Goal: Task Accomplishment & Management: Complete application form

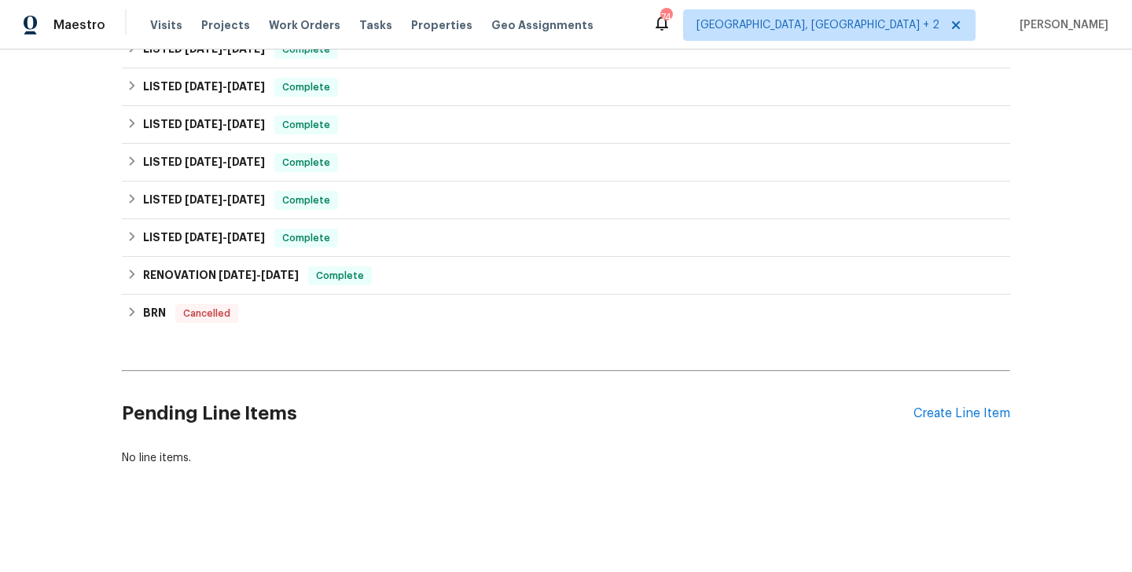
scroll to position [255, 0]
click at [967, 417] on div "Create Line Item" at bounding box center [961, 413] width 97 height 15
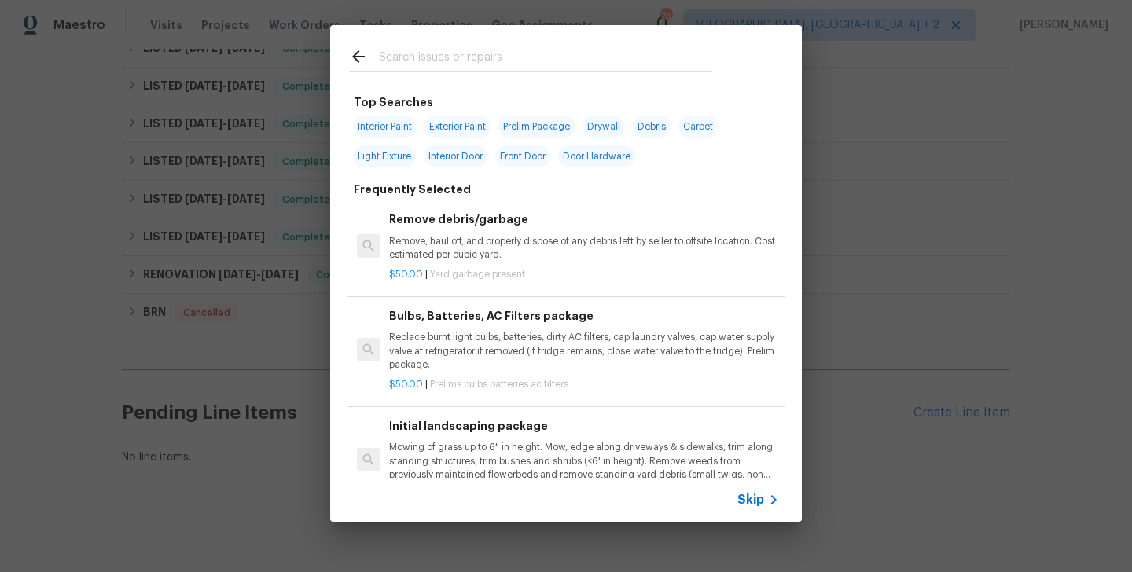
click at [420, 42] on div at bounding box center [530, 56] width 401 height 62
click at [420, 54] on input "text" at bounding box center [545, 59] width 333 height 24
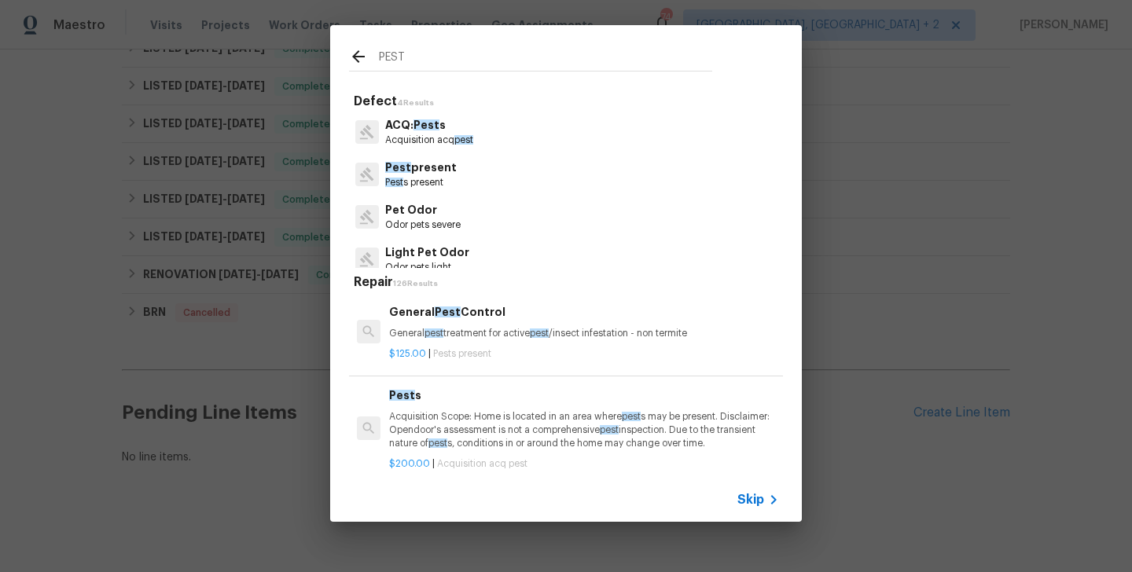
type input "PEST"
click at [482, 323] on div "General Pest Control General pest treatment for active pest /insect infestation…" at bounding box center [584, 322] width 390 height 38
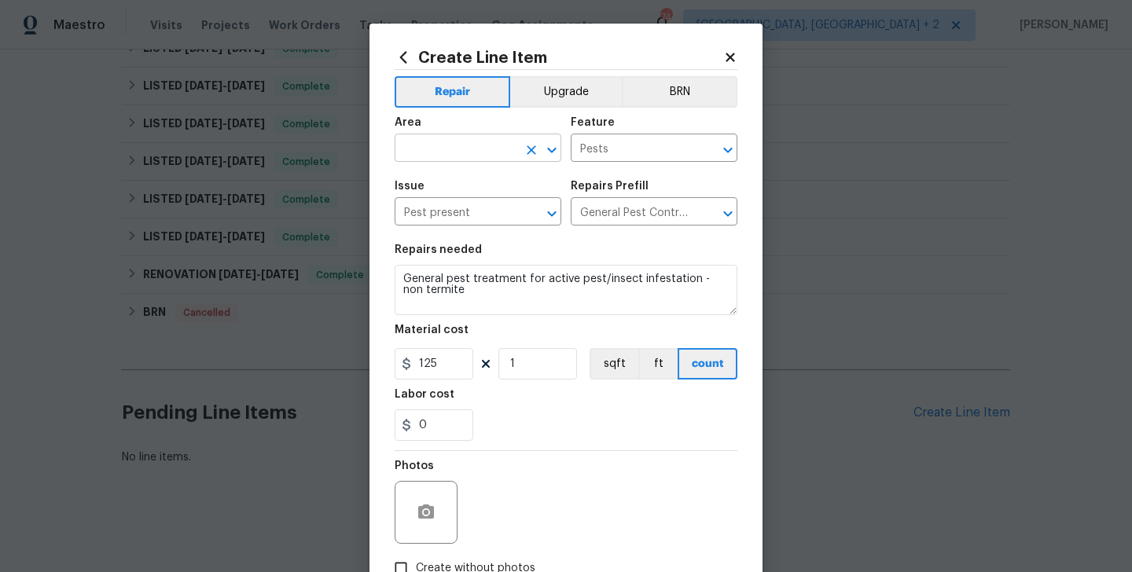
click at [455, 156] on input "text" at bounding box center [456, 150] width 123 height 24
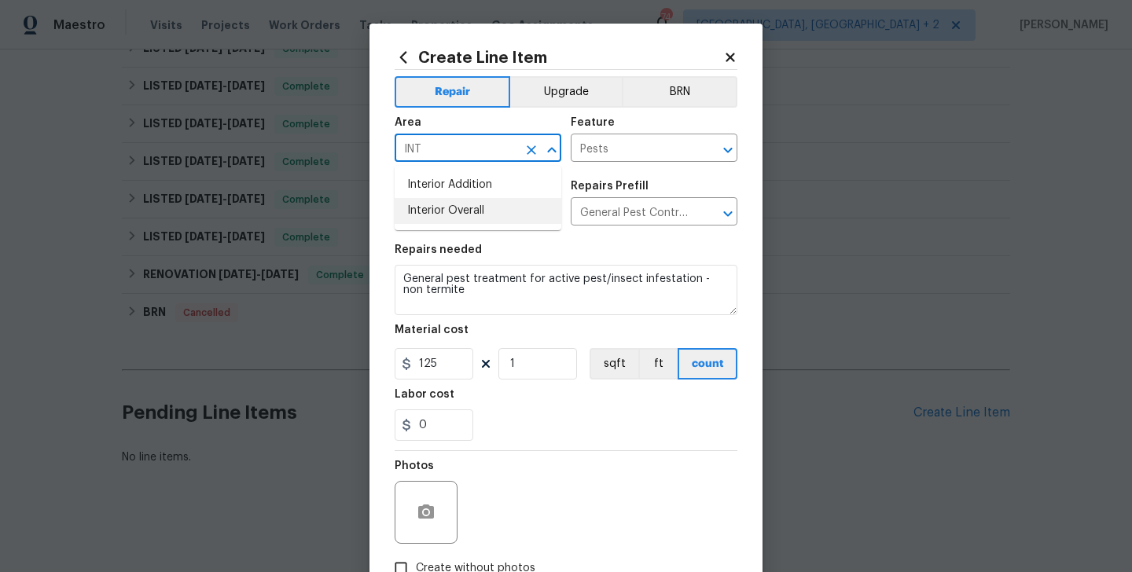
click at [469, 211] on li "Interior Overall" at bounding box center [478, 211] width 167 height 26
type input "Interior Overall"
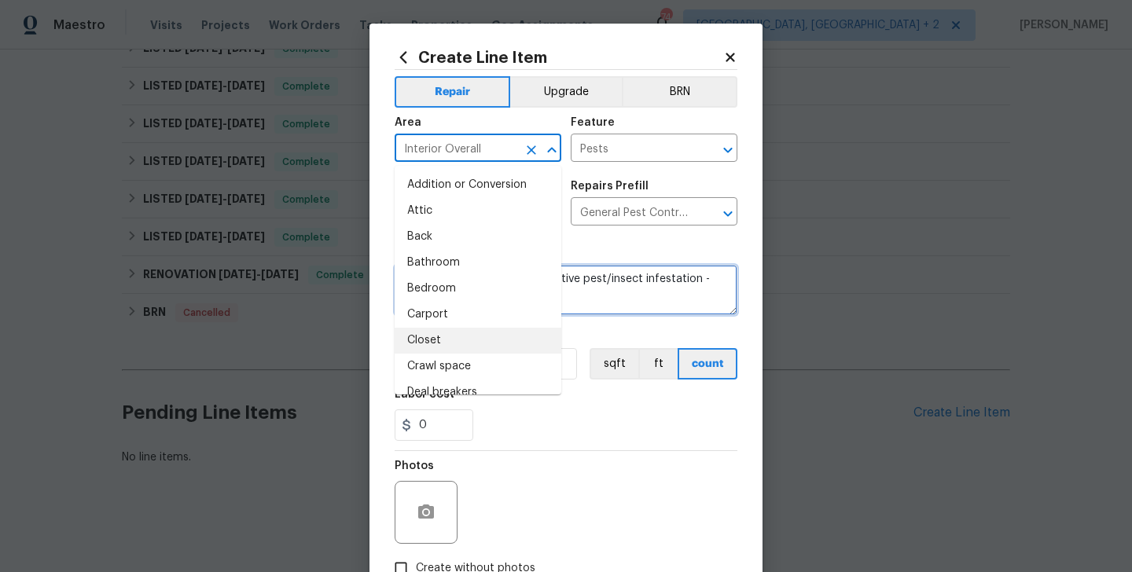
click at [634, 296] on textarea "General pest treatment for active pest/insect infestation - non termite" at bounding box center [566, 290] width 343 height 50
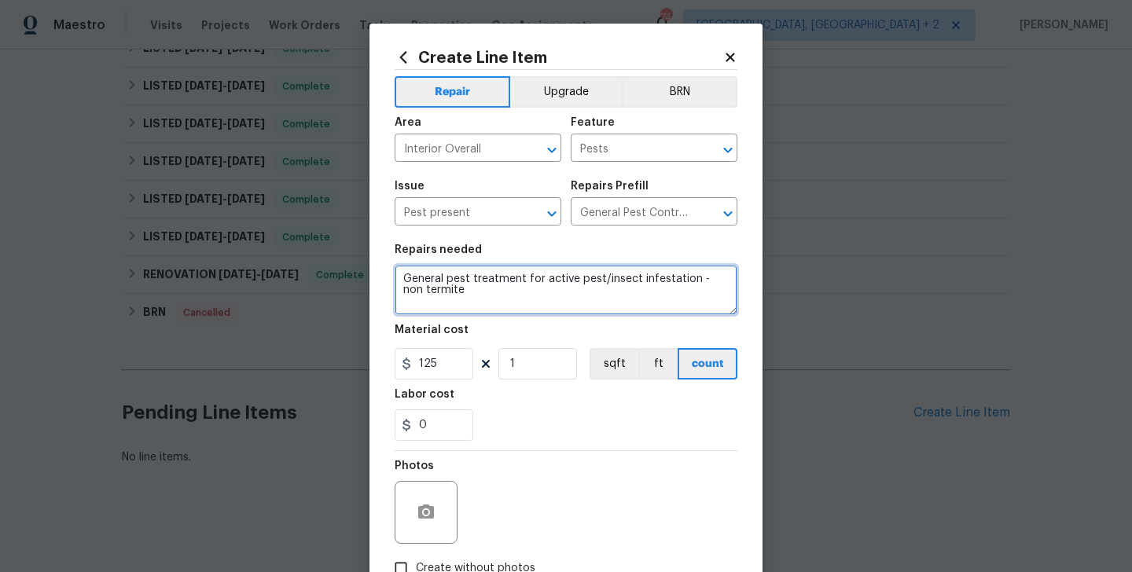
click at [634, 296] on textarea "General pest treatment for active pest/insect infestation - non termite" at bounding box center [566, 290] width 343 height 50
paste textarea "Feedback received that live spiders are present throughout the house. Please pe…"
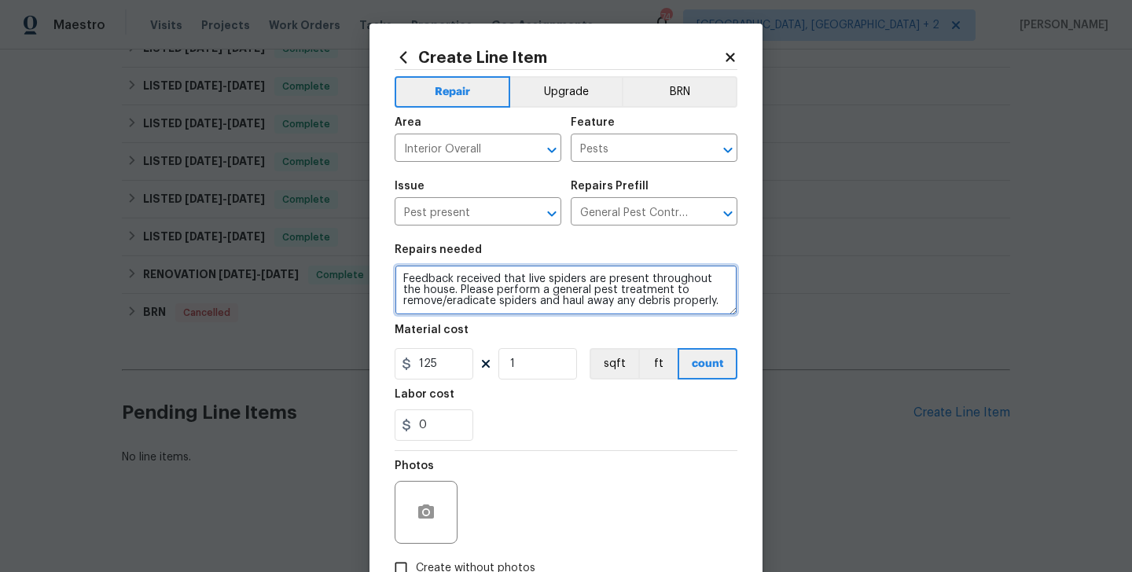
type textarea "Feedback received that live spiders are present throughout the house. Please pe…"
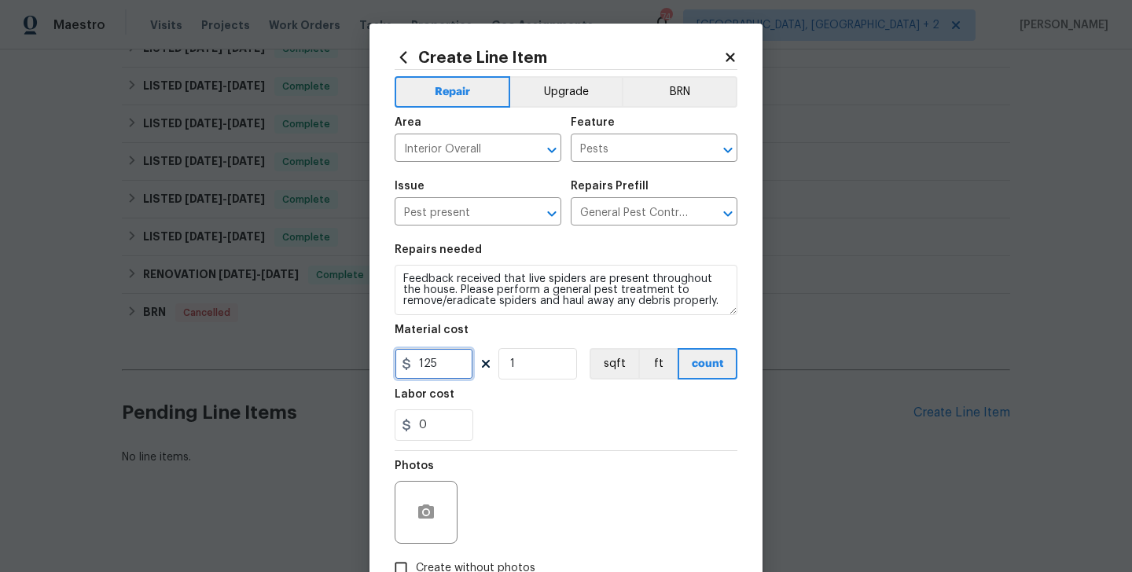
click at [413, 372] on input "125" at bounding box center [434, 363] width 79 height 31
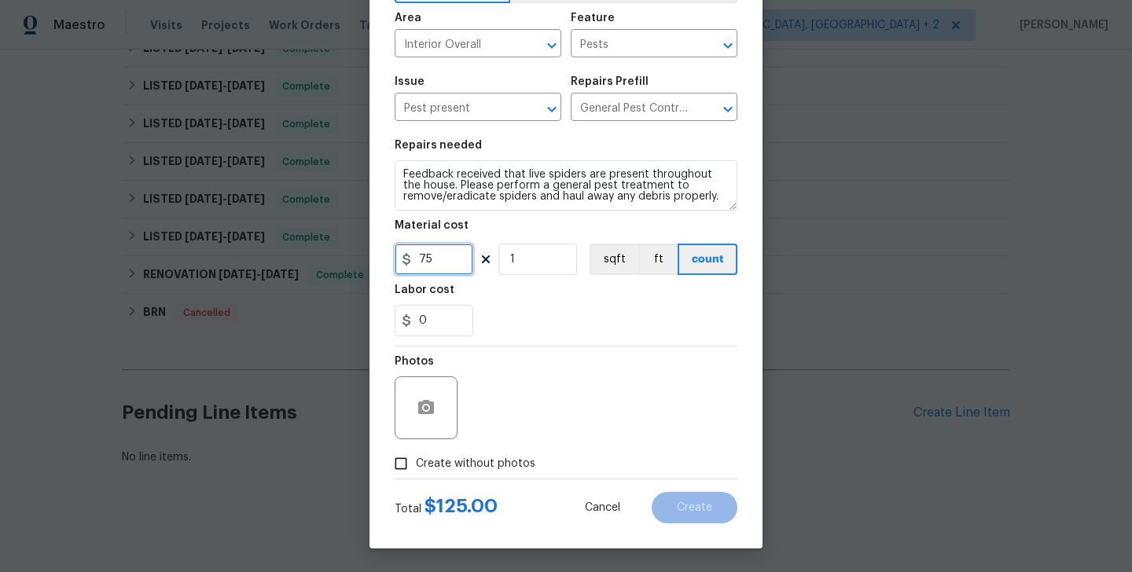
type input "75"
click at [482, 484] on div "Total $ 125.00 Cancel Create" at bounding box center [566, 502] width 343 height 44
click at [477, 467] on span "Create without photos" at bounding box center [475, 464] width 119 height 17
click at [416, 467] on input "Create without photos" at bounding box center [401, 464] width 30 height 30
checkbox input "true"
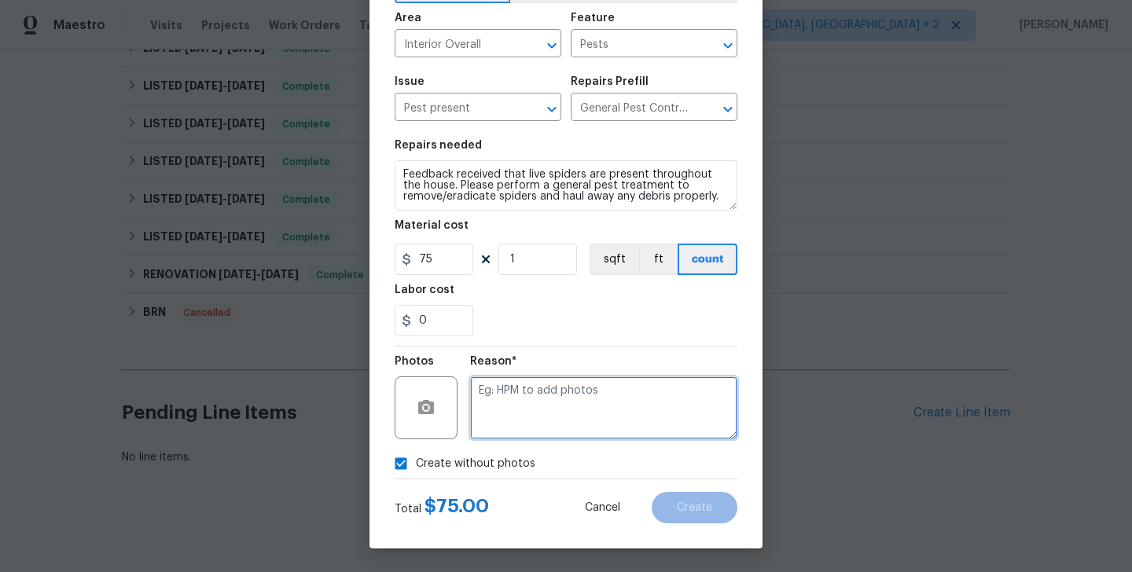
click at [593, 413] on textarea at bounding box center [603, 408] width 267 height 63
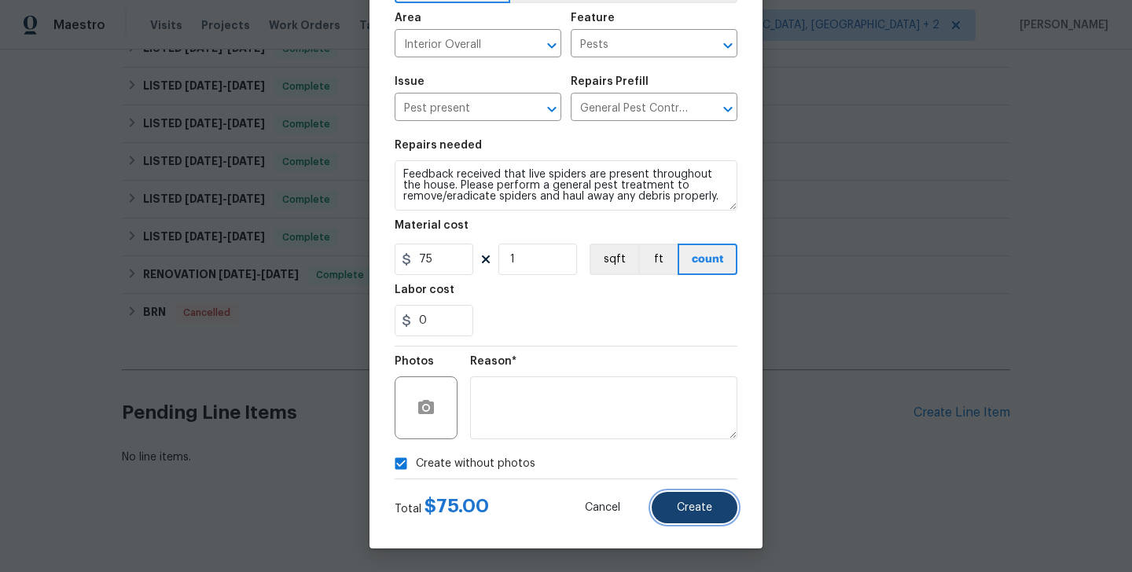
click at [699, 509] on span "Create" at bounding box center [694, 508] width 35 height 12
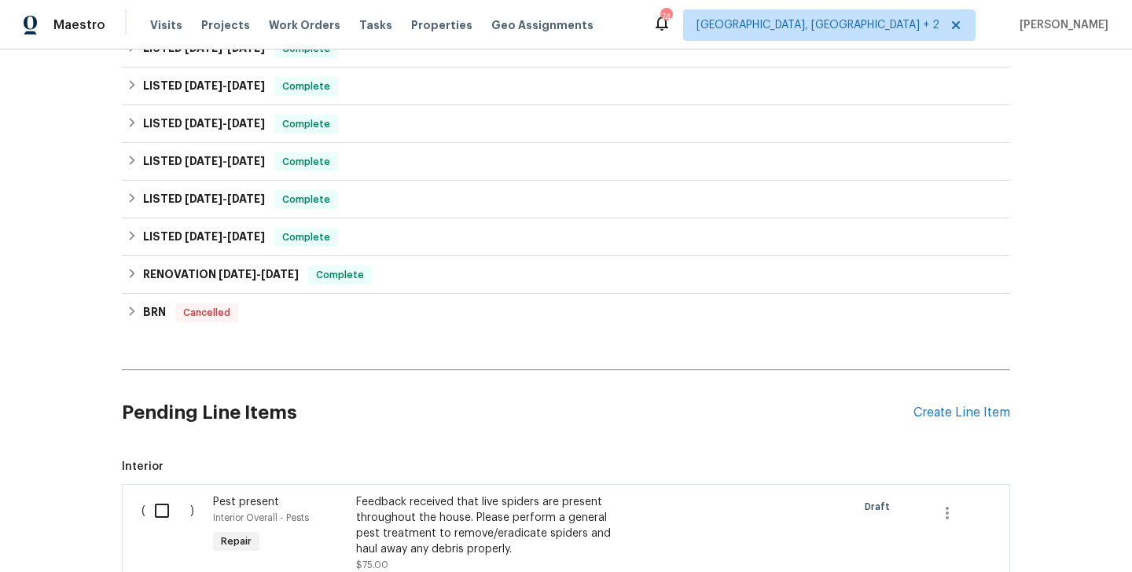
click at [163, 501] on input "checkbox" at bounding box center [167, 510] width 45 height 33
checkbox input "true"
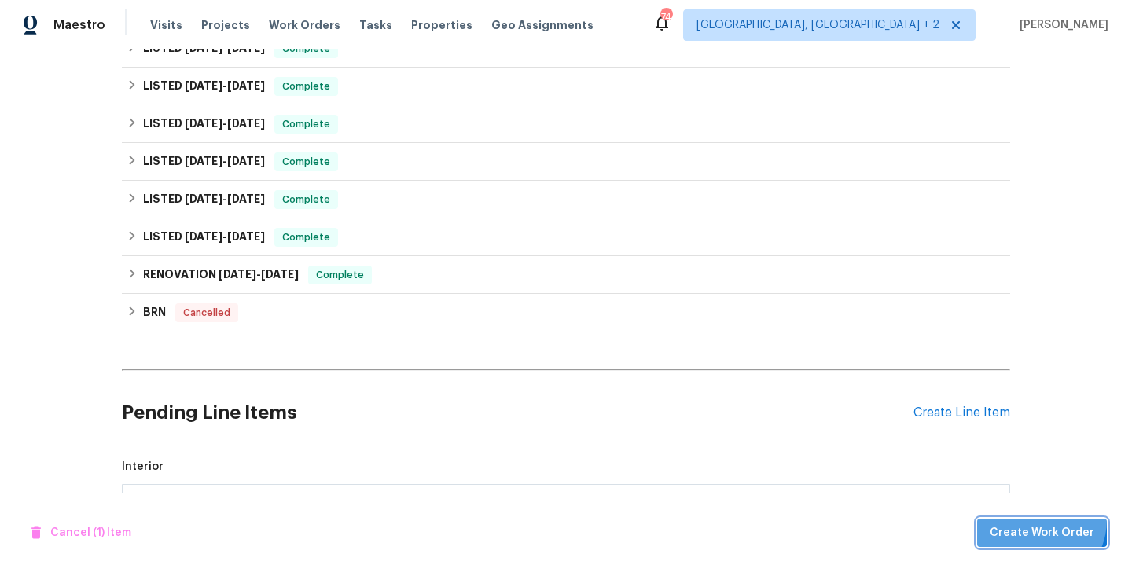
click at [1040, 520] on button "Create Work Order" at bounding box center [1042, 533] width 130 height 29
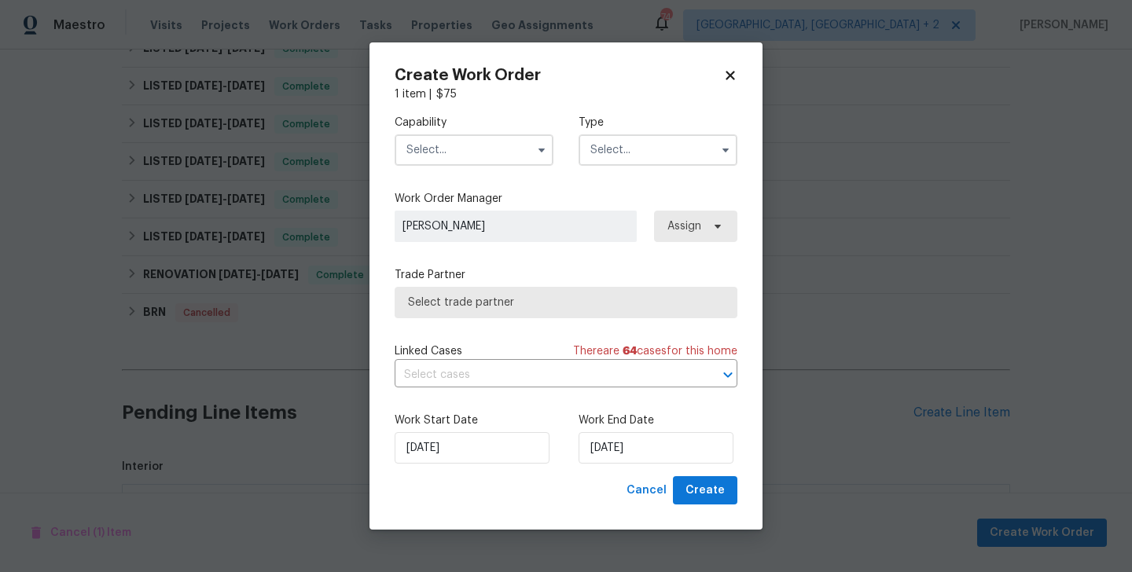
click at [458, 157] on input "text" at bounding box center [474, 149] width 159 height 31
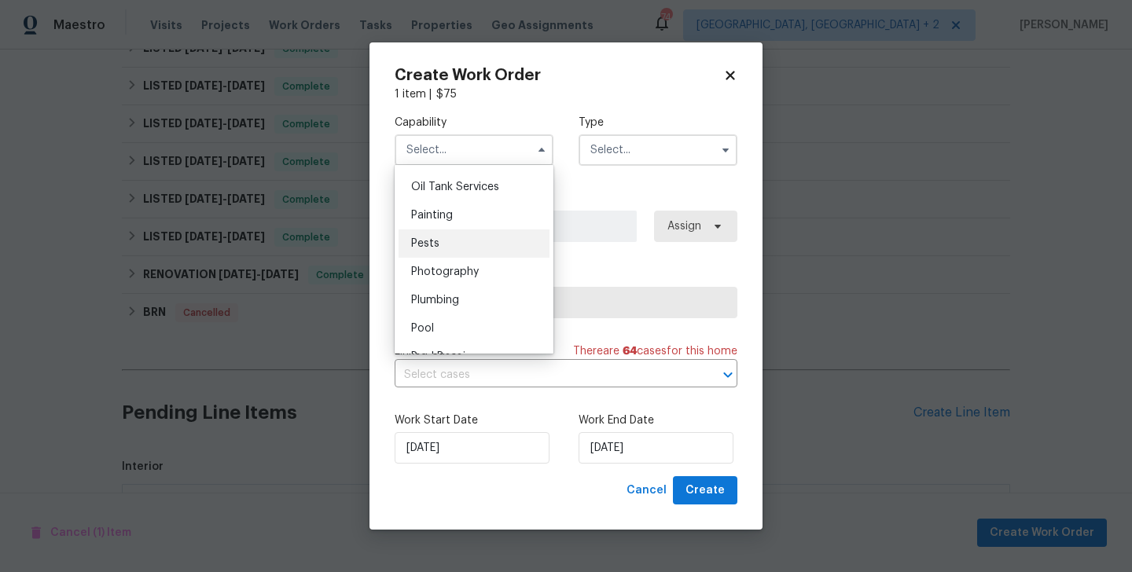
scroll to position [1289, 0]
click at [458, 247] on div "Pests" at bounding box center [474, 243] width 151 height 28
type input "Pests"
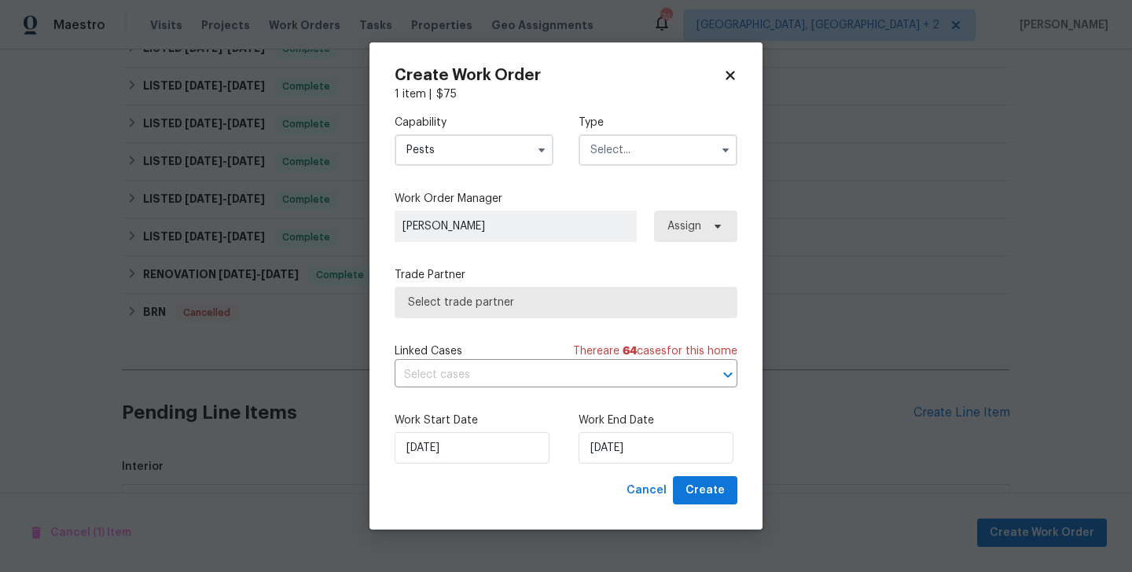
click at [619, 164] on input "text" at bounding box center [658, 149] width 159 height 31
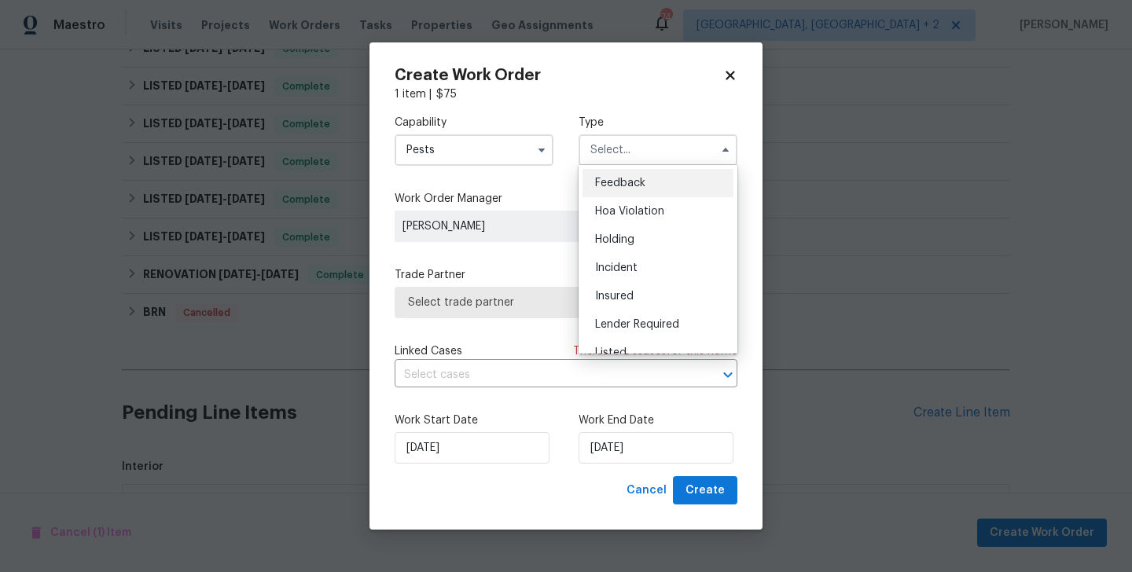
drag, startPoint x: 629, startPoint y: 184, endPoint x: 591, endPoint y: 215, distance: 49.1
click at [629, 183] on span "Feedback" at bounding box center [620, 183] width 50 height 11
type input "Feedback"
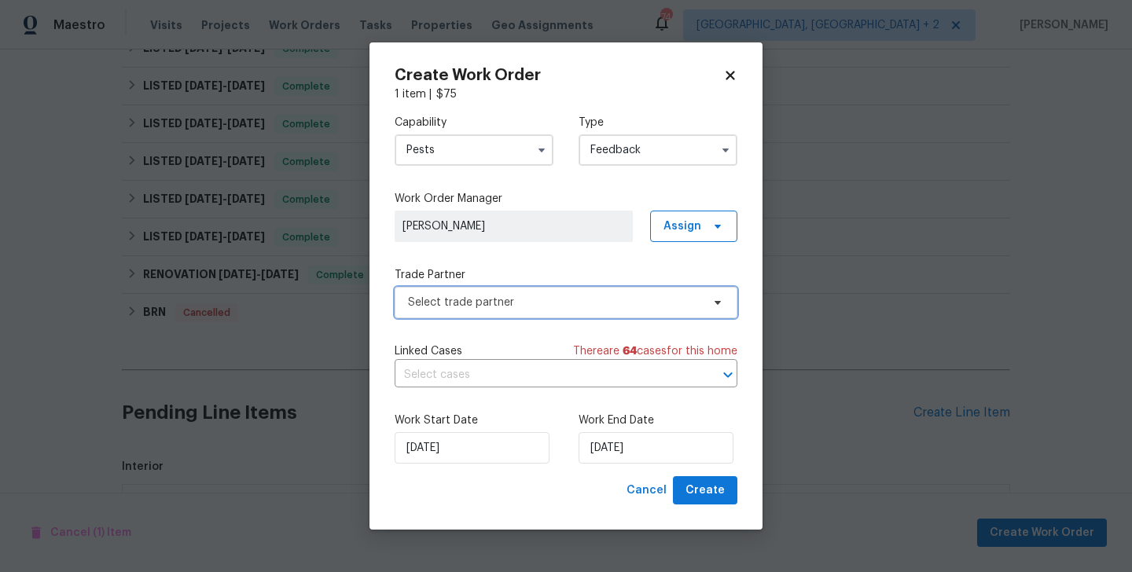
click at [472, 297] on span "Select trade partner" at bounding box center [554, 303] width 293 height 16
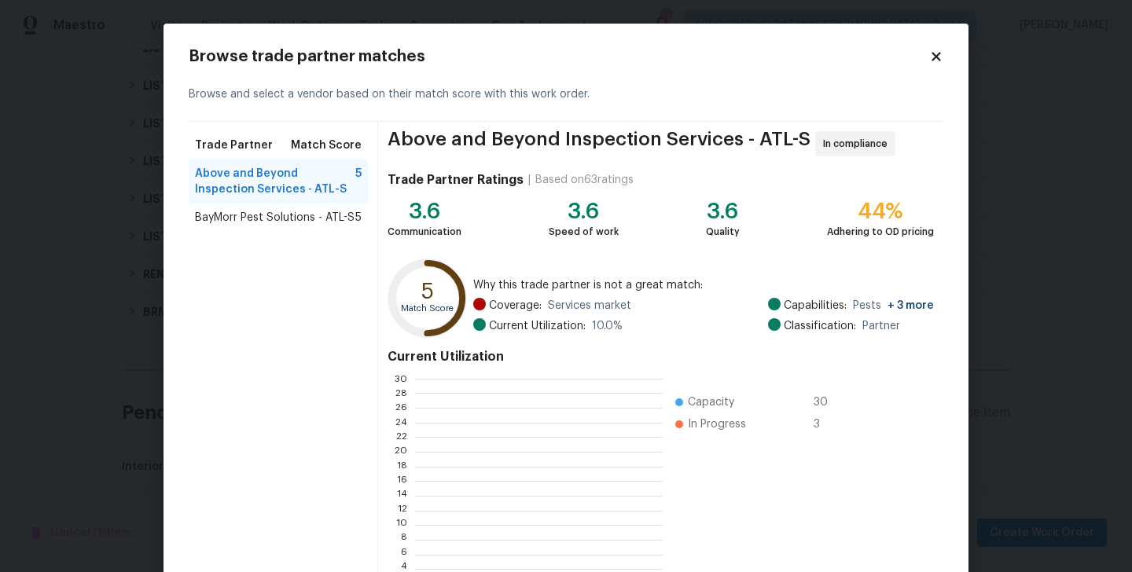
scroll to position [2, 2]
click at [281, 217] on span "BayMorr Pest Solutions - ATL-S" at bounding box center [275, 218] width 160 height 16
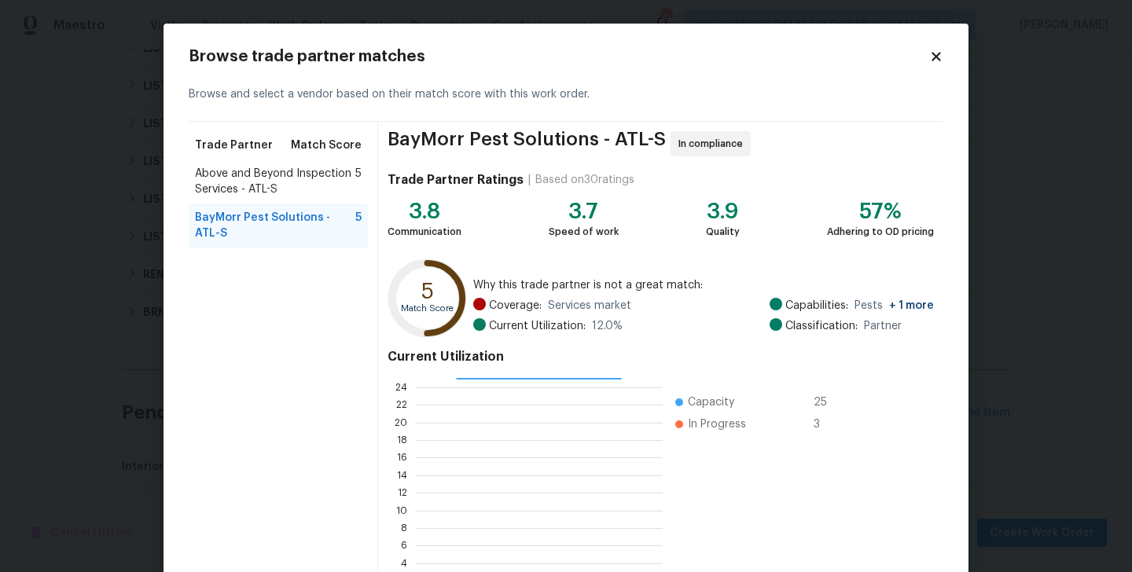
scroll to position [121, 0]
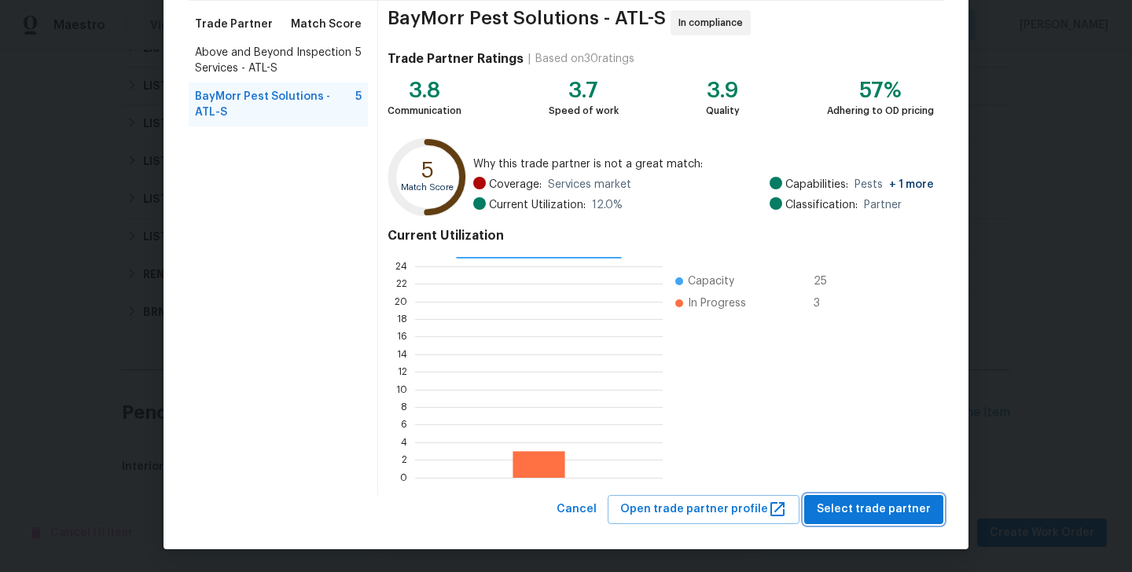
click at [880, 502] on span "Select trade partner" at bounding box center [874, 510] width 114 height 20
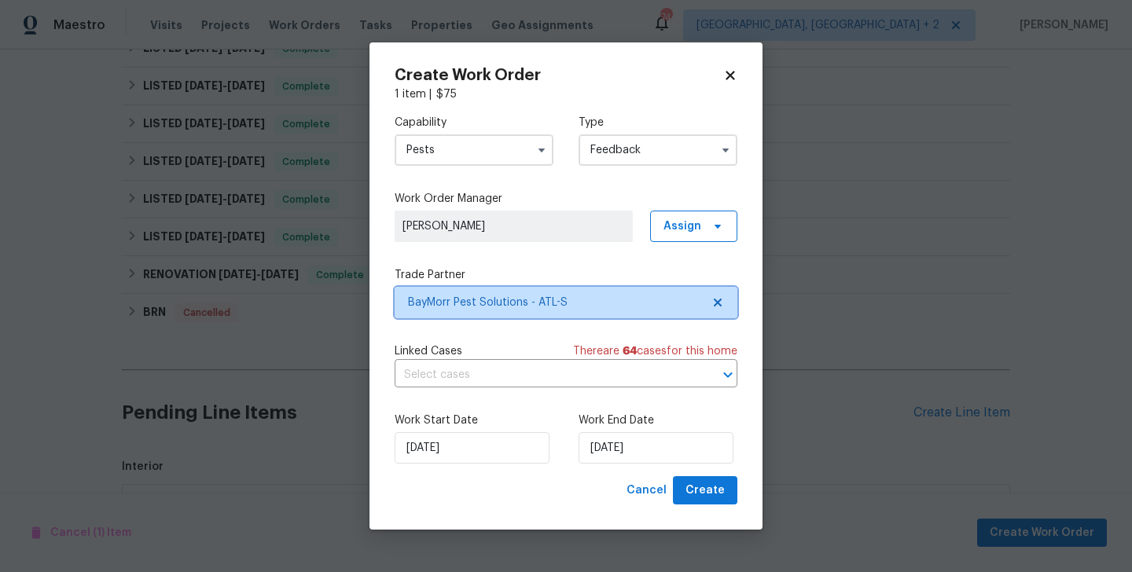
scroll to position [0, 0]
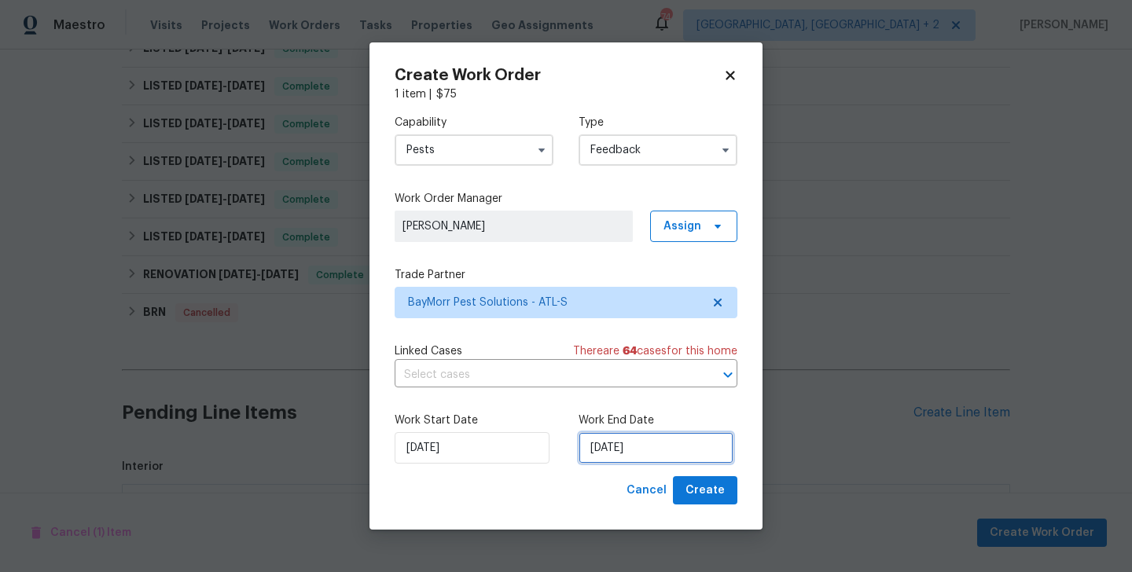
click at [597, 459] on input "05/09/2025" at bounding box center [656, 447] width 155 height 31
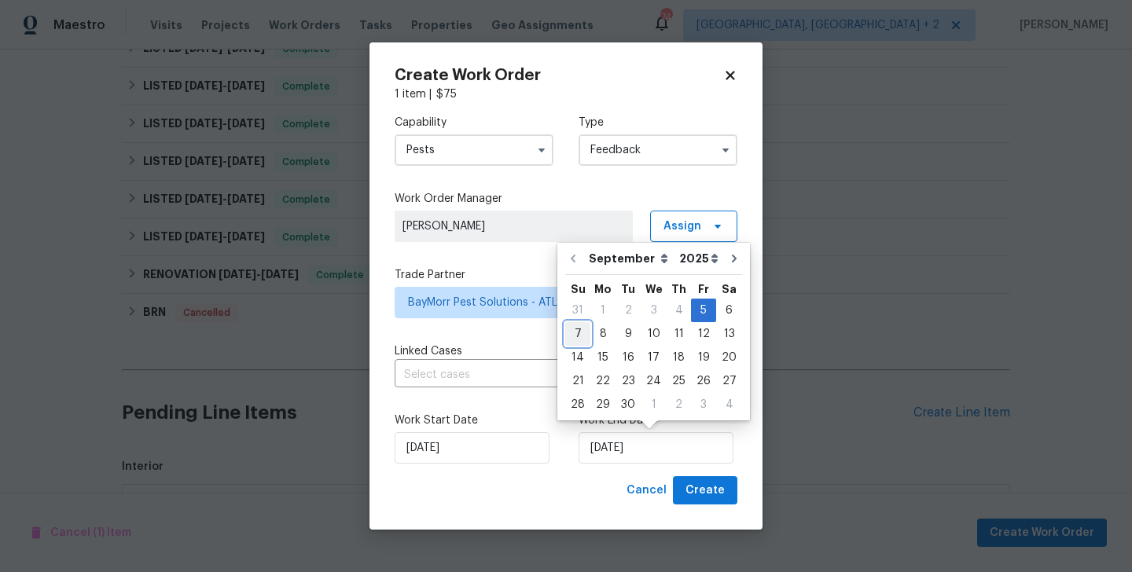
click at [580, 336] on div "7" at bounding box center [577, 334] width 25 height 22
type input "07/09/2025"
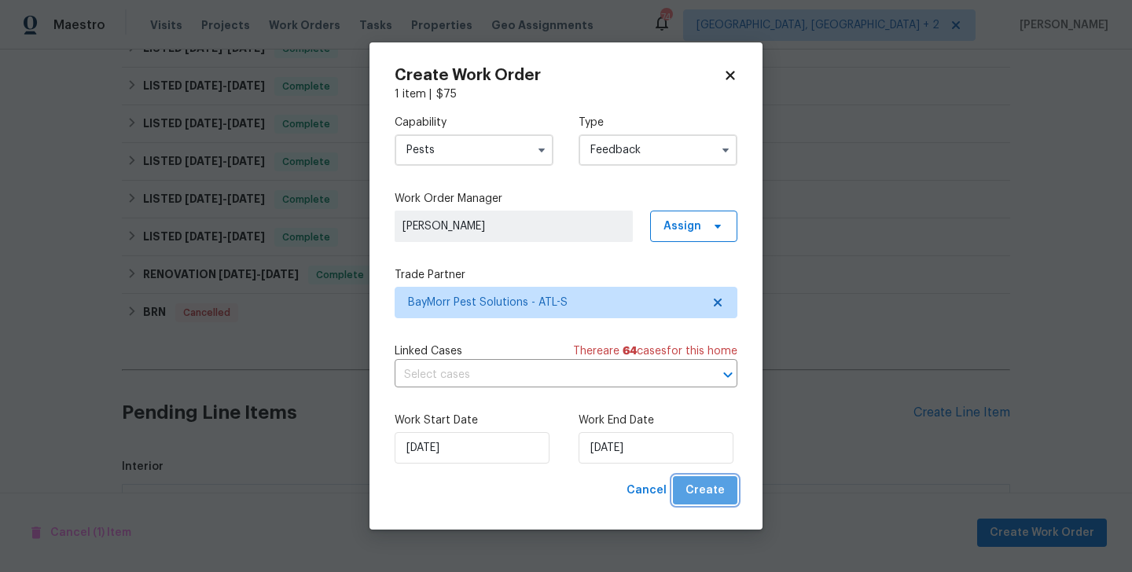
click at [713, 480] on button "Create" at bounding box center [705, 490] width 64 height 29
checkbox input "false"
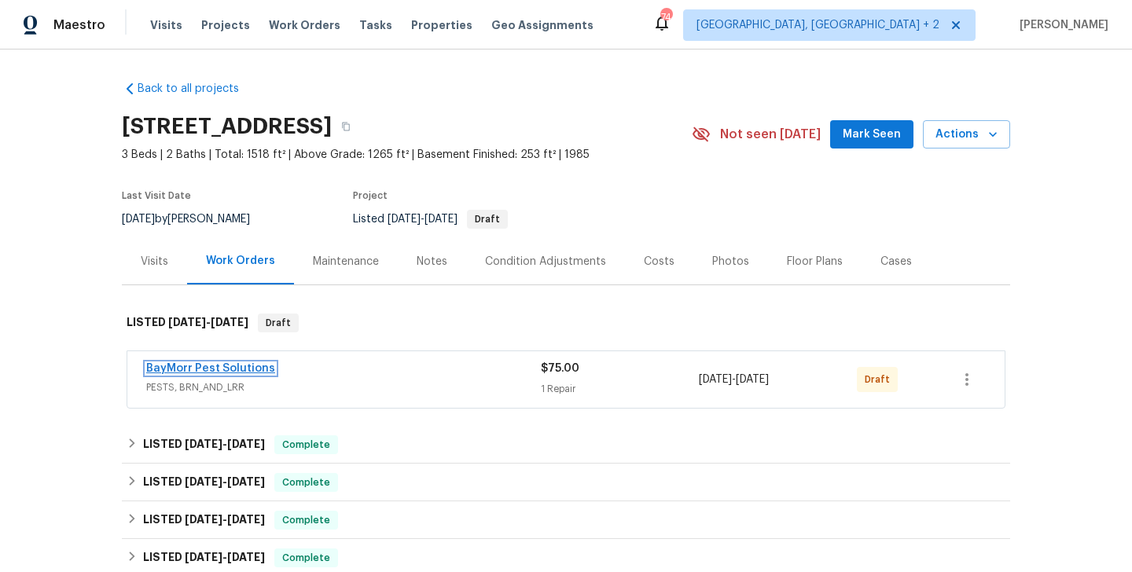
click at [265, 372] on link "BayMorr Pest Solutions" at bounding box center [210, 368] width 129 height 11
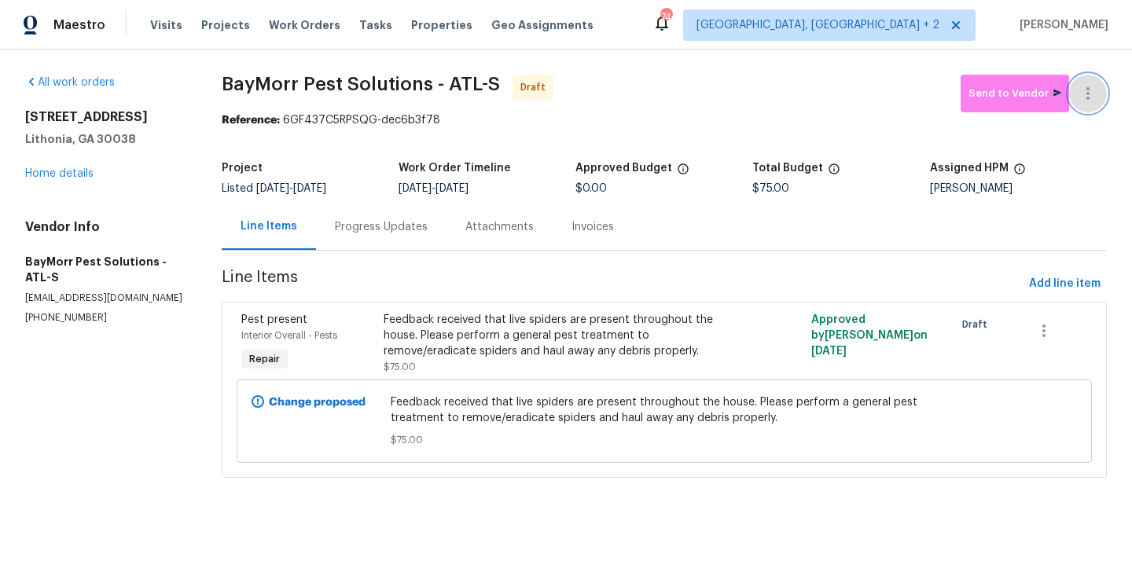
click at [1096, 85] on icon "button" at bounding box center [1088, 93] width 19 height 19
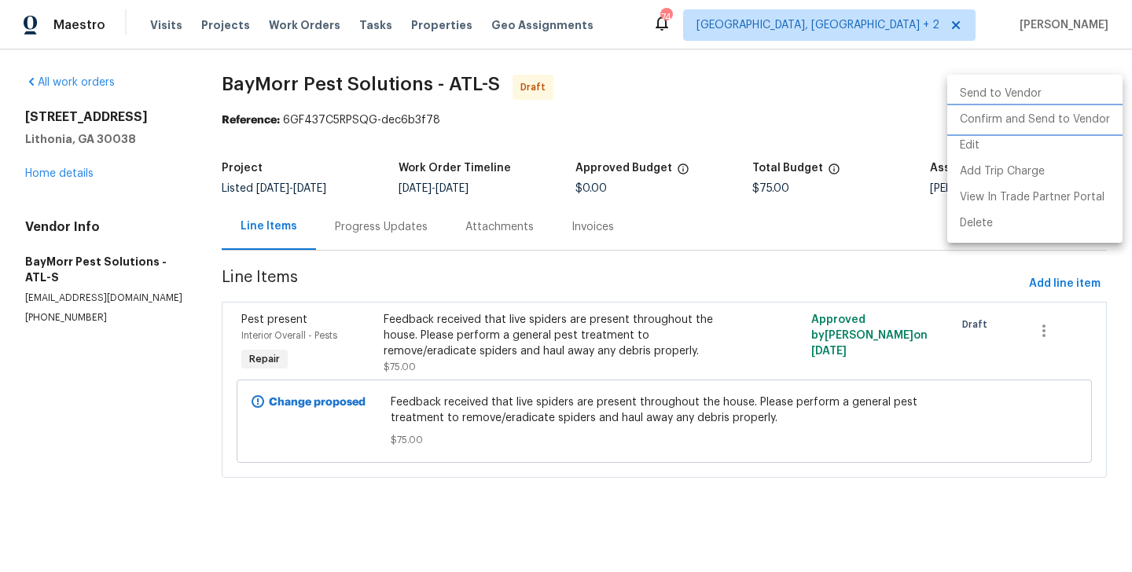
click at [1096, 111] on li "Confirm and Send to Vendor" at bounding box center [1034, 120] width 175 height 26
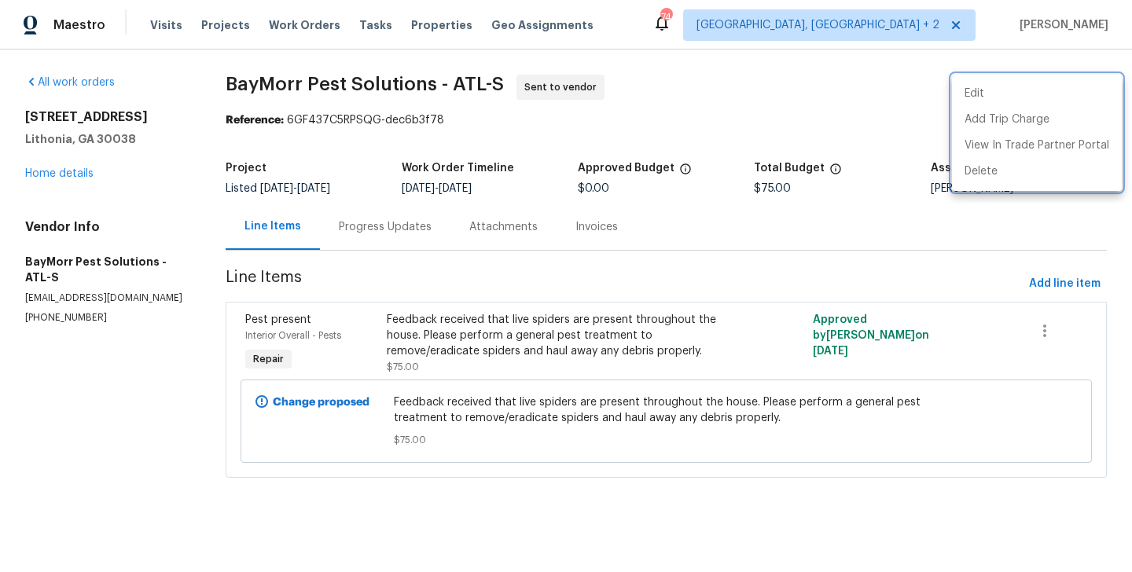
click at [406, 243] on div at bounding box center [566, 286] width 1132 height 572
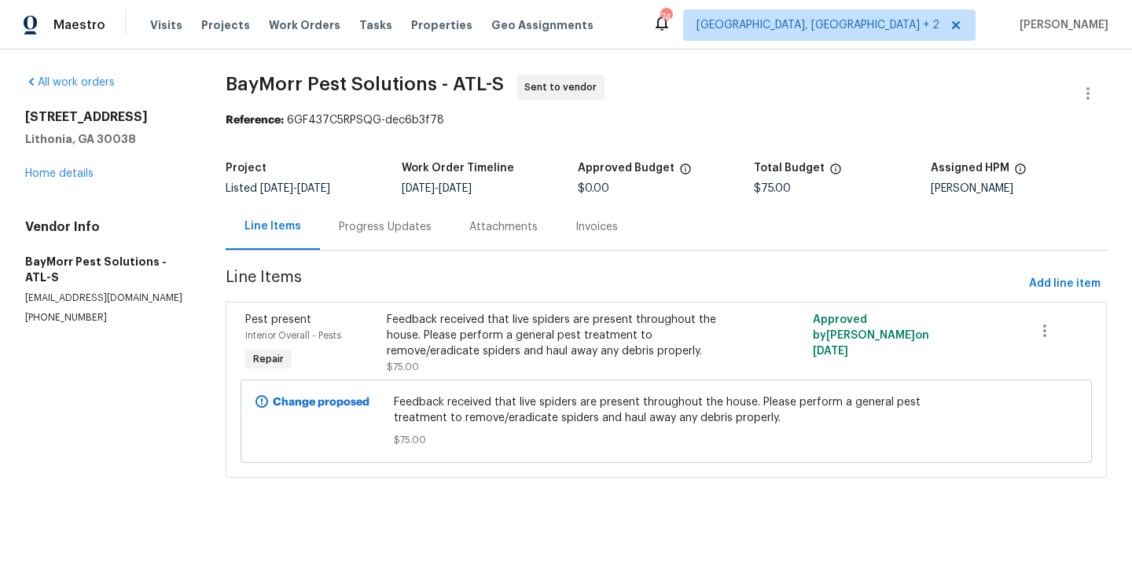
click at [406, 243] on div "Progress Updates" at bounding box center [385, 227] width 130 height 46
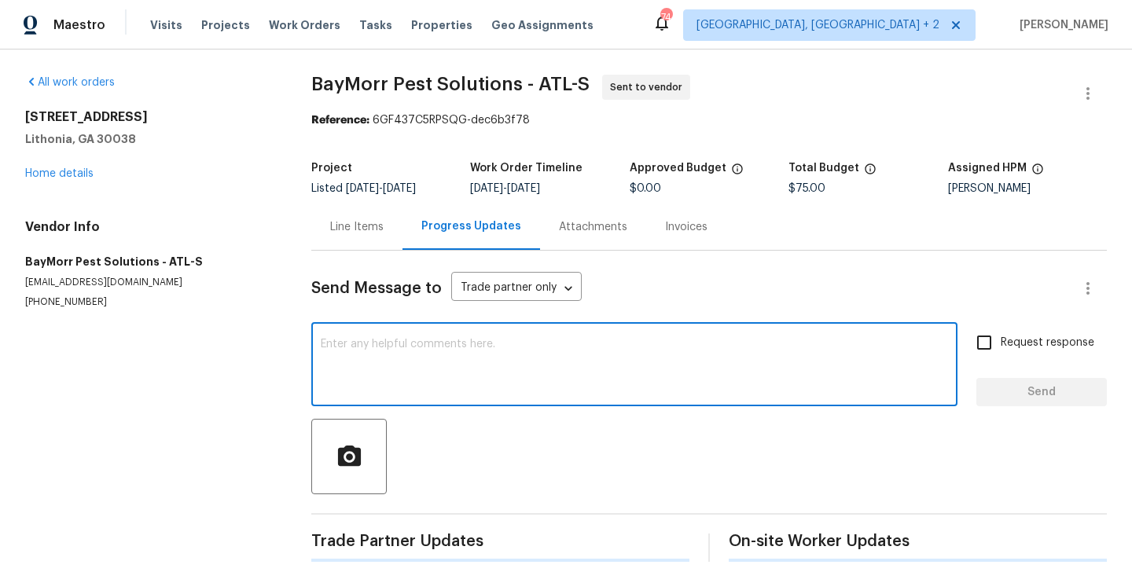
click at [462, 375] on textarea at bounding box center [634, 366] width 627 height 55
paste textarea "Hi, this is Blessida with Opendoor. I’m confirming you received the WO for the …"
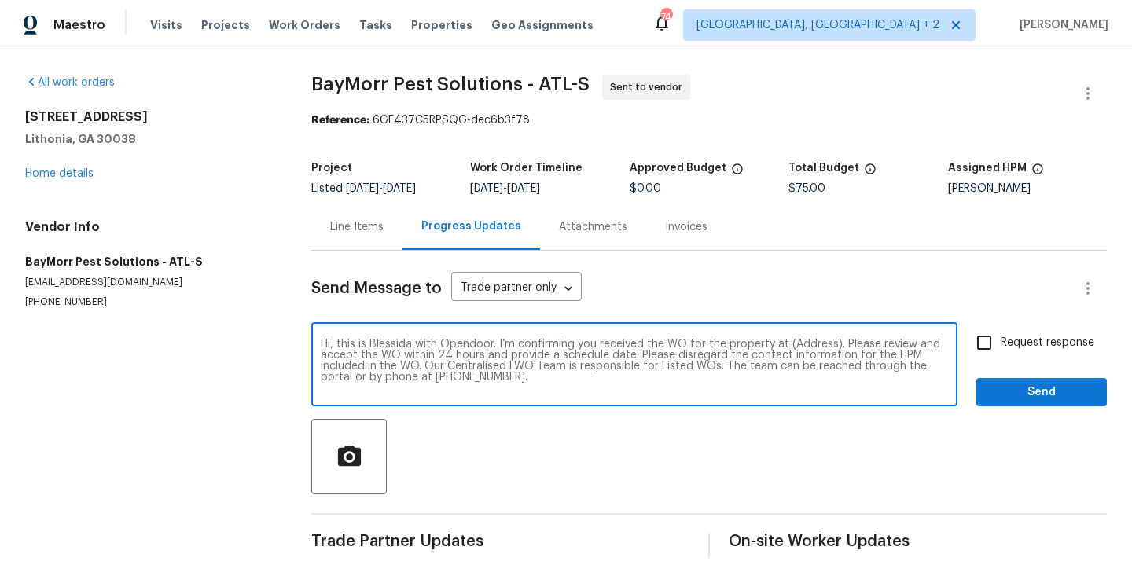
click at [801, 341] on textarea "Hi, this is Blessida with Opendoor. I’m confirming you received the WO for the …" at bounding box center [634, 366] width 627 height 55
paste textarea "5407 Effingham Ct, Lithonia, GA 30038"
type textarea "Hi, this is Blessida with Opendoor. I’m confirming you received the WO for the …"
click at [1003, 344] on span "Request response" at bounding box center [1048, 343] width 94 height 17
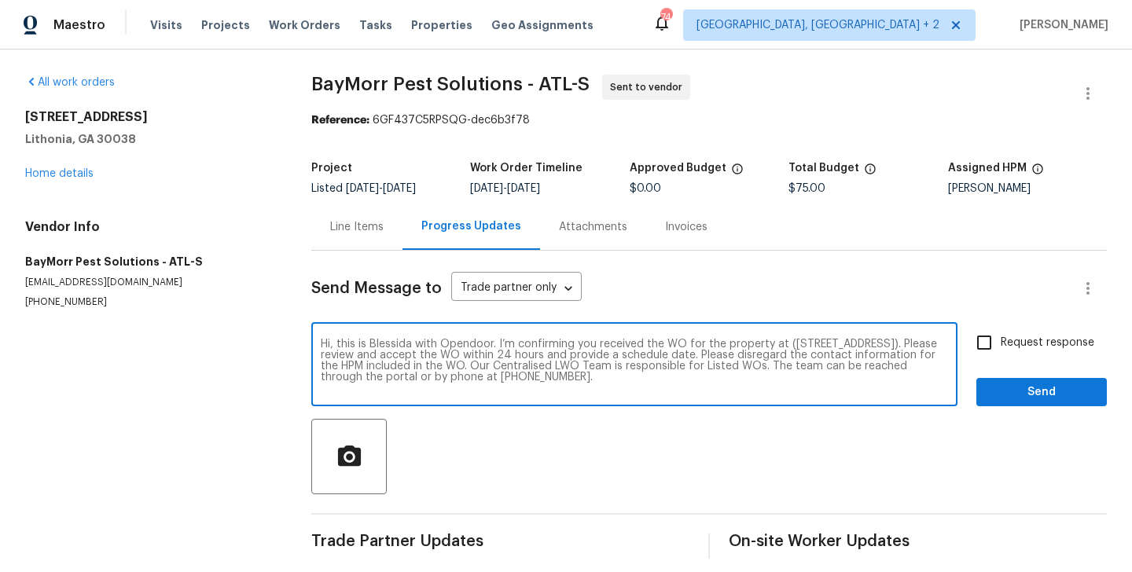
click at [1001, 344] on input "Request response" at bounding box center [984, 342] width 33 height 33
checkbox input "true"
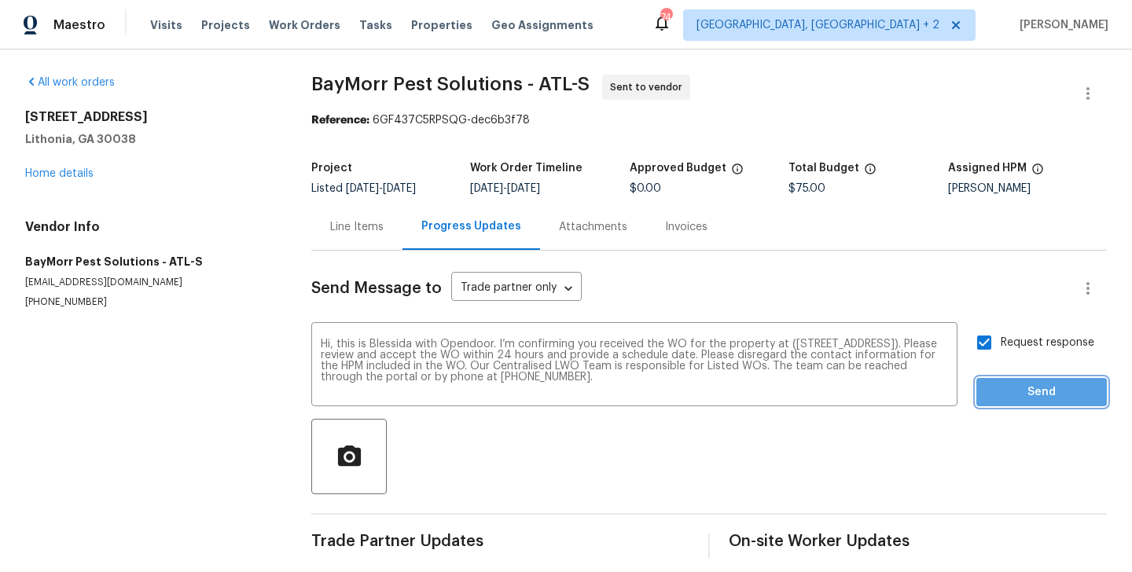
click at [1003, 396] on span "Send" at bounding box center [1041, 393] width 105 height 20
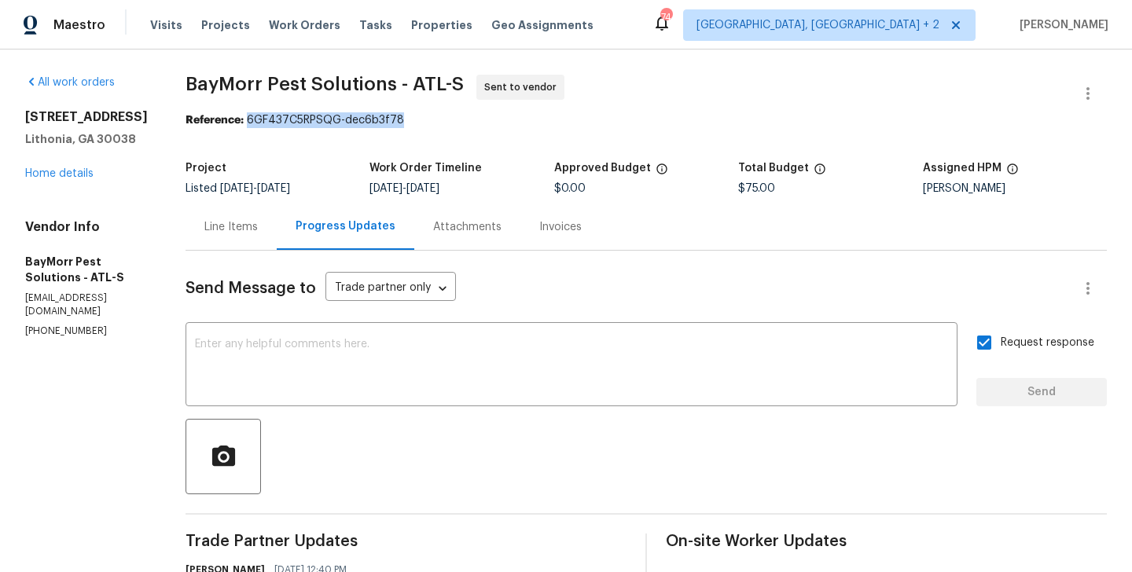
drag, startPoint x: 235, startPoint y: 116, endPoint x: 439, endPoint y: 116, distance: 204.4
click at [439, 116] on div "Reference: 6GF437C5RPSQG-dec6b3f78" at bounding box center [646, 120] width 921 height 16
copy div "6GF437C5RPSQG-dec6b3f78"
click at [455, 342] on textarea at bounding box center [571, 366] width 753 height 55
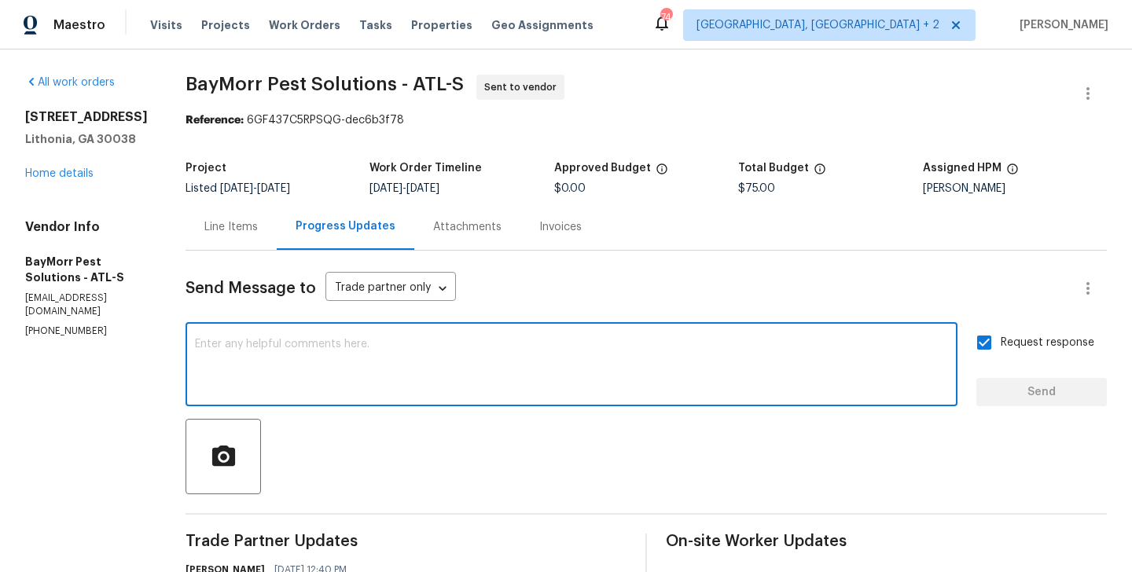
paste textarea "All Work Orders must include before-photos (both close-up and wide-angle) and a…"
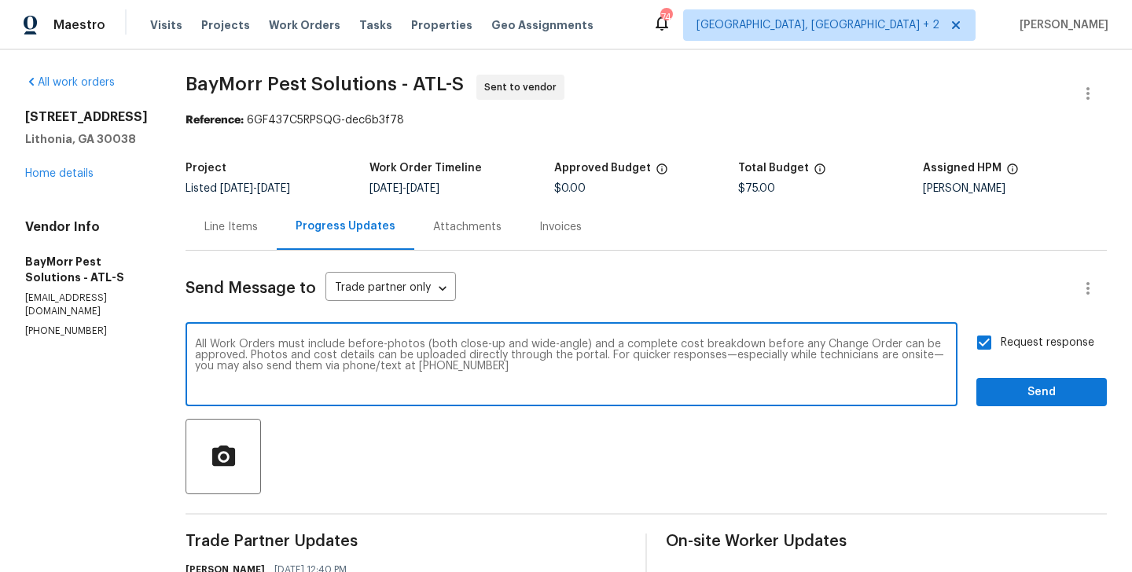
type textarea "All Work Orders must include before-photos (both close-up and wide-angle) and a…"
click at [1019, 374] on div "Request response Send" at bounding box center [1041, 366] width 130 height 80
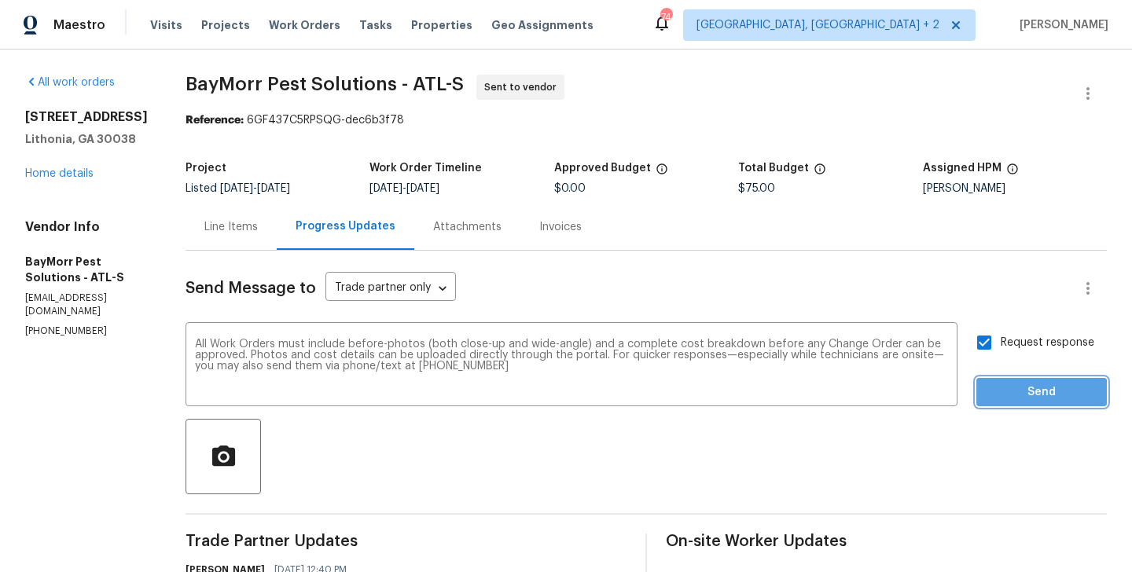
click at [1017, 399] on span "Send" at bounding box center [1041, 393] width 105 height 20
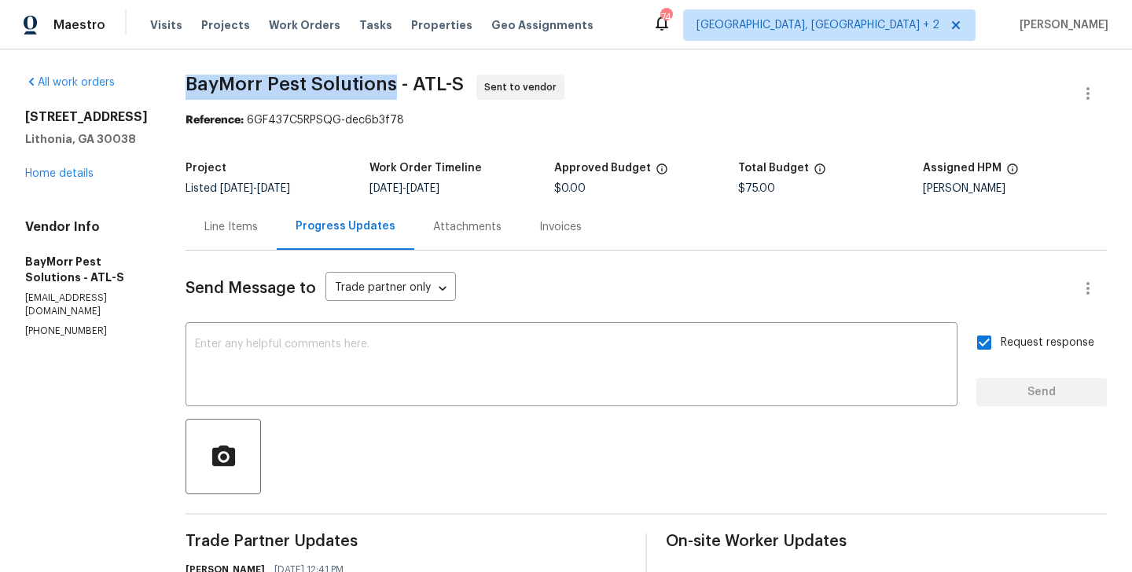
drag, startPoint x: 171, startPoint y: 90, endPoint x: 380, endPoint y: 97, distance: 209.2
click at [380, 97] on div "All work orders 5407 Effingham Ct Lithonia, GA 30038 Home details Vendor Info B…" at bounding box center [566, 441] width 1132 height 783
copy span "BayMorr Pest Solutions"
click at [60, 179] on link "Home details" at bounding box center [59, 173] width 68 height 11
